Goal: Check status: Check status

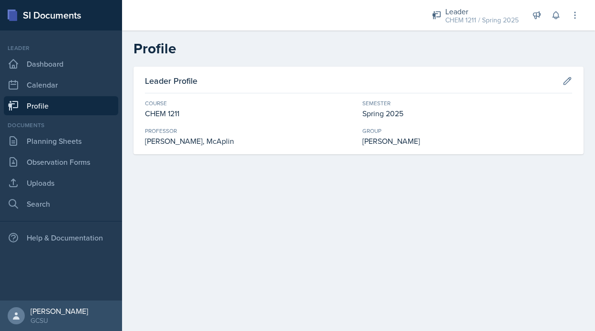
click at [466, 30] on div "Leader CHEM 1211 / Spring 2025 Coach [PERSON_NAME] / Fall 2025 Coach New Coach …" at bounding box center [498, 15] width 161 height 30
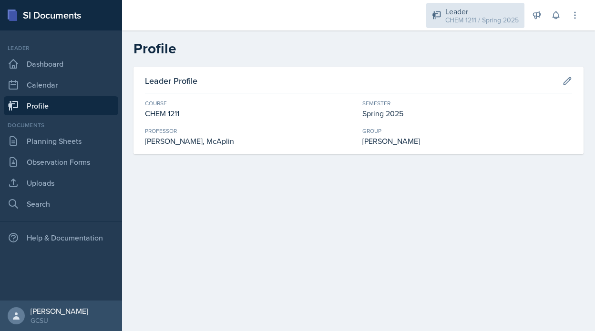
click at [463, 27] on div "Leader CHEM 1211 / Spring 2025" at bounding box center [475, 15] width 98 height 25
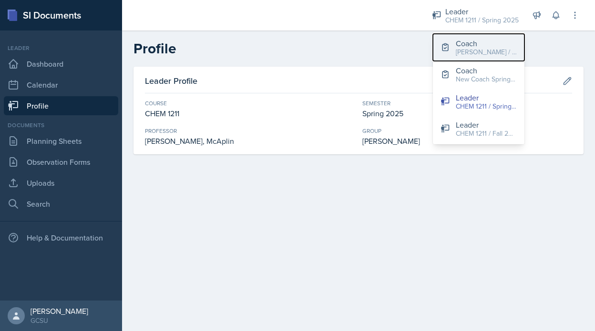
click at [464, 43] on div "Coach" at bounding box center [485, 43] width 61 height 11
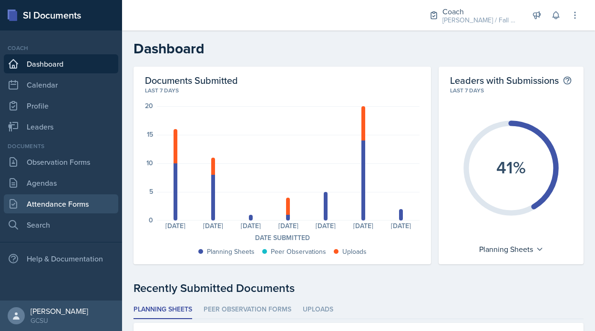
click at [71, 205] on link "Attendance Forms" at bounding box center [61, 203] width 114 height 19
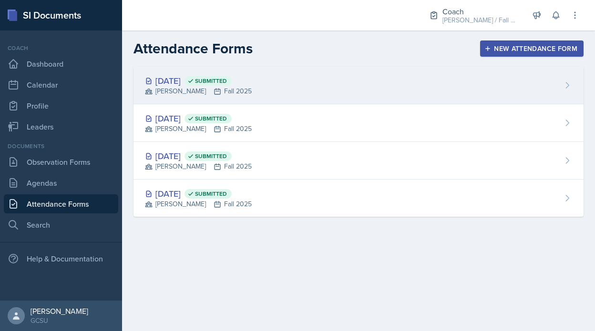
click at [270, 81] on div "[DATE] Submitted [PERSON_NAME] Fall 2025" at bounding box center [358, 86] width 450 height 38
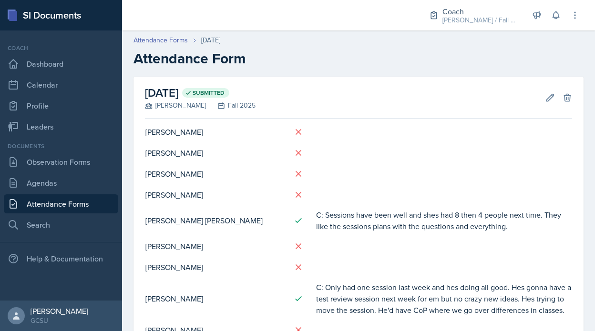
click at [293, 131] on icon at bounding box center [298, 132] width 10 height 10
click at [296, 153] on icon at bounding box center [298, 153] width 5 height 5
click at [296, 173] on icon at bounding box center [298, 173] width 5 height 5
click at [293, 195] on icon at bounding box center [298, 195] width 10 height 10
click at [293, 246] on icon at bounding box center [298, 247] width 10 height 10
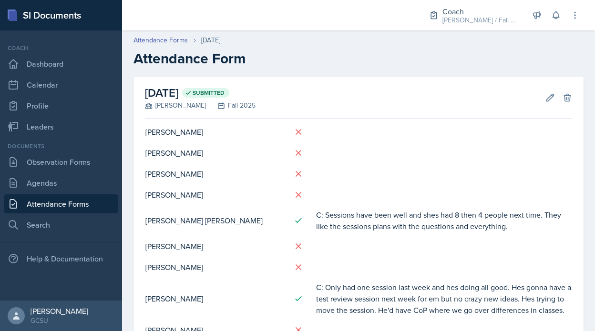
click at [293, 266] on icon at bounding box center [298, 267] width 10 height 10
click at [55, 121] on link "Leaders" at bounding box center [61, 126] width 114 height 19
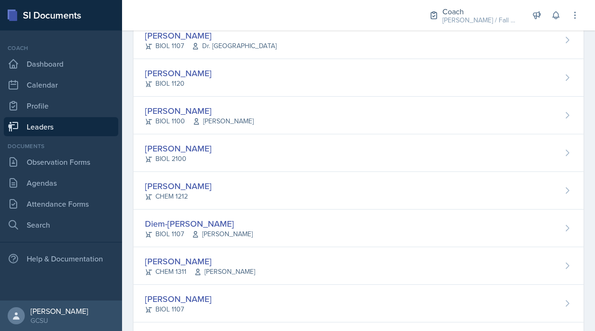
scroll to position [443, 0]
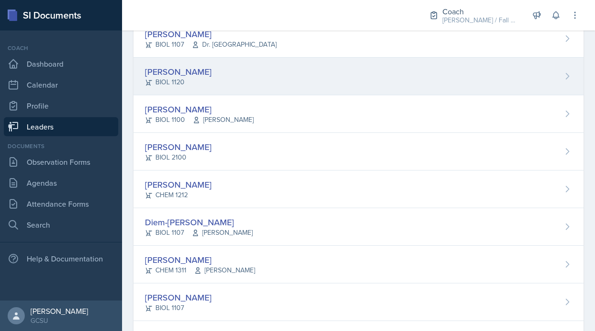
click at [267, 73] on div "[PERSON_NAME] BIOL 1120" at bounding box center [358, 77] width 450 height 38
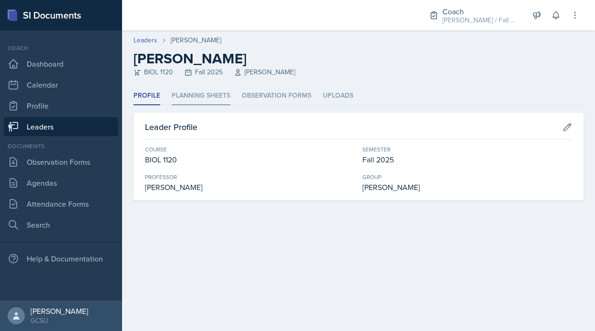
click at [192, 88] on li "Planning Sheets" at bounding box center [200, 96] width 59 height 19
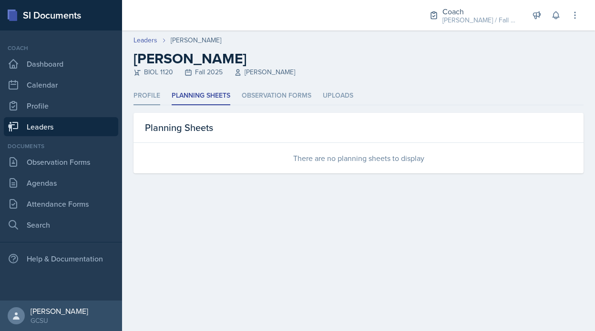
click at [155, 99] on li "Profile" at bounding box center [146, 96] width 27 height 19
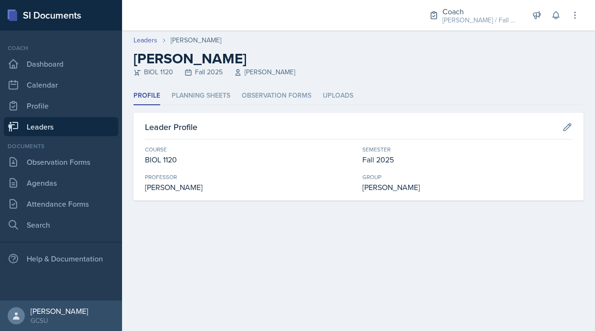
click at [60, 118] on link "Leaders" at bounding box center [61, 126] width 114 height 19
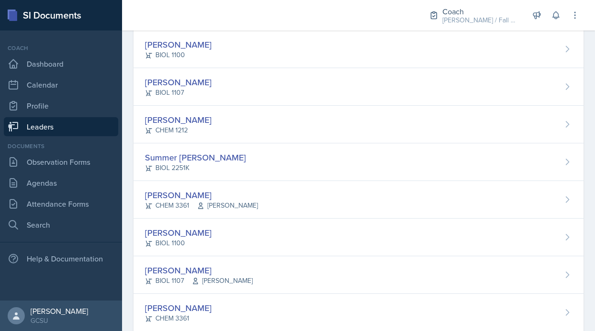
scroll to position [982, 0]
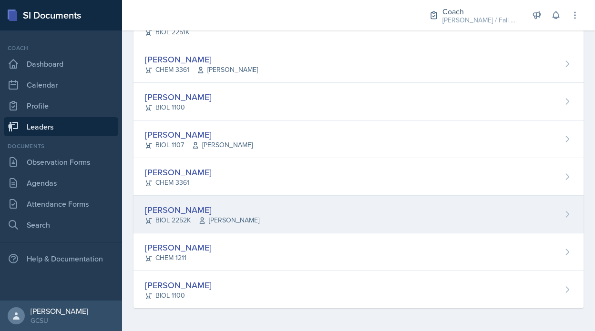
click at [219, 214] on div "[PERSON_NAME]" at bounding box center [202, 209] width 114 height 13
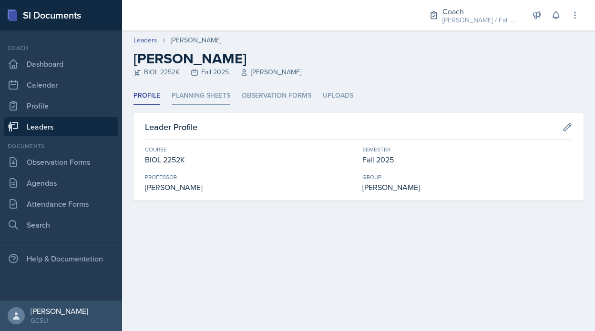
click at [185, 100] on li "Planning Sheets" at bounding box center [200, 96] width 59 height 19
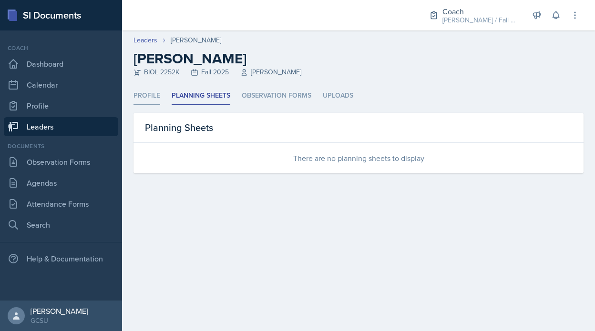
click at [150, 91] on li "Profile" at bounding box center [146, 96] width 27 height 19
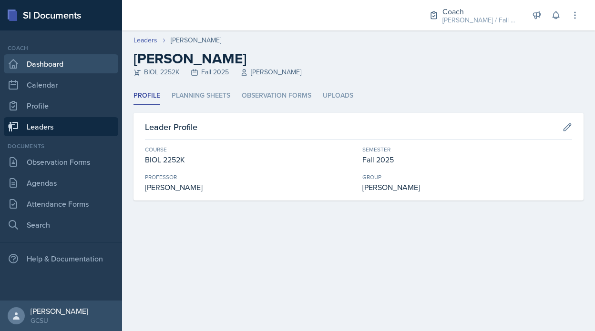
click at [28, 54] on link "Dashboard" at bounding box center [61, 63] width 114 height 19
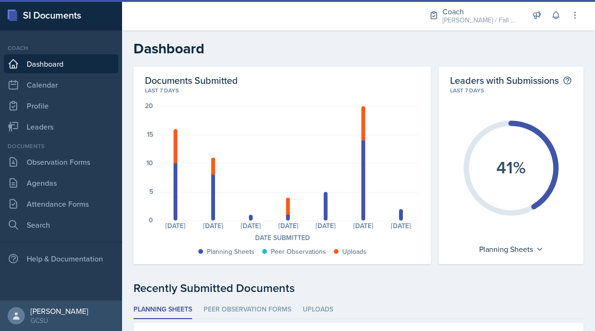
scroll to position [69, 0]
